Goal: Information Seeking & Learning: Learn about a topic

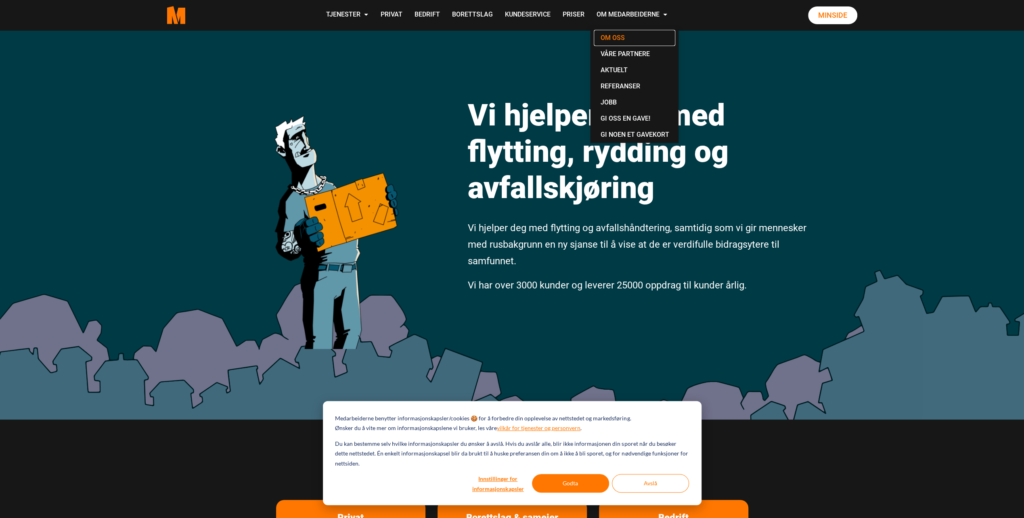
click at [626, 43] on link "Om oss" at bounding box center [635, 38] width 82 height 16
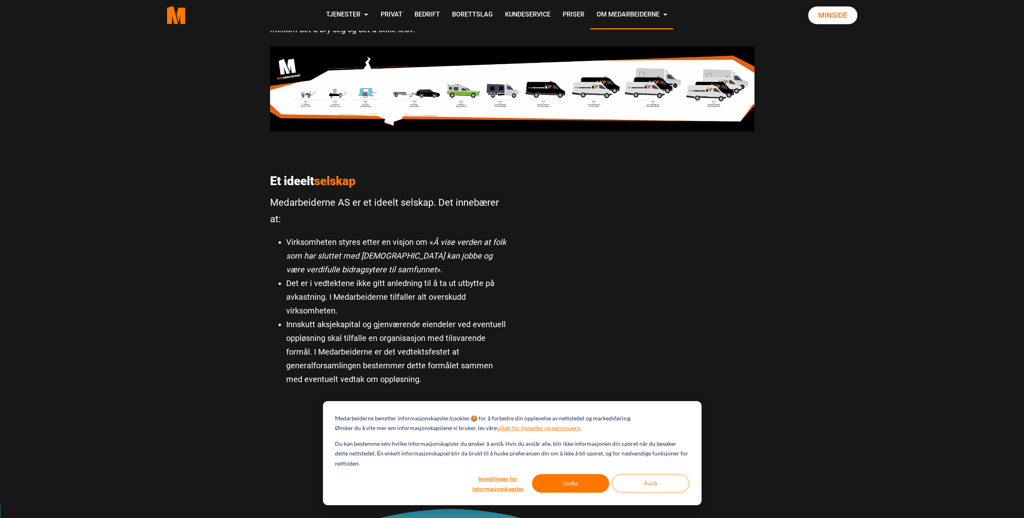
scroll to position [269, 0]
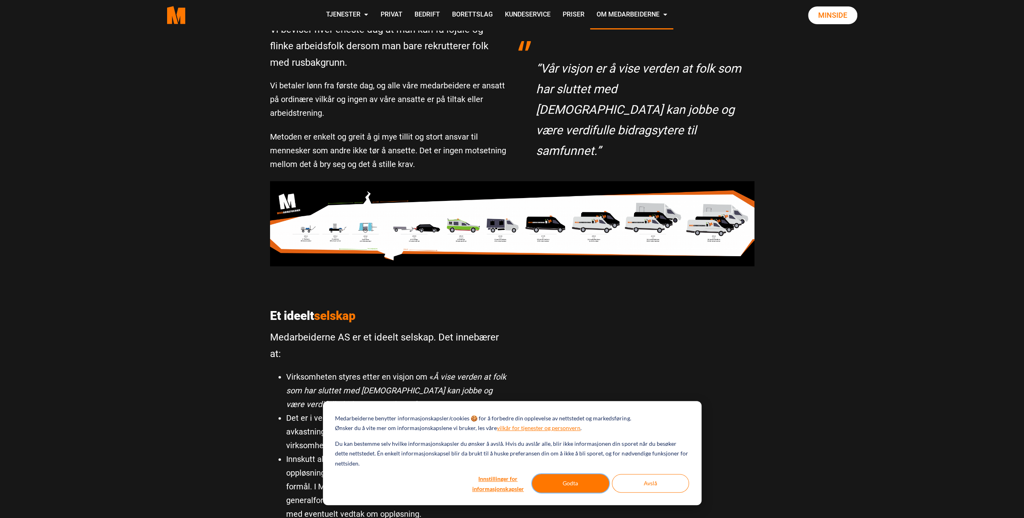
click at [591, 490] on button "Godta" at bounding box center [570, 483] width 77 height 19
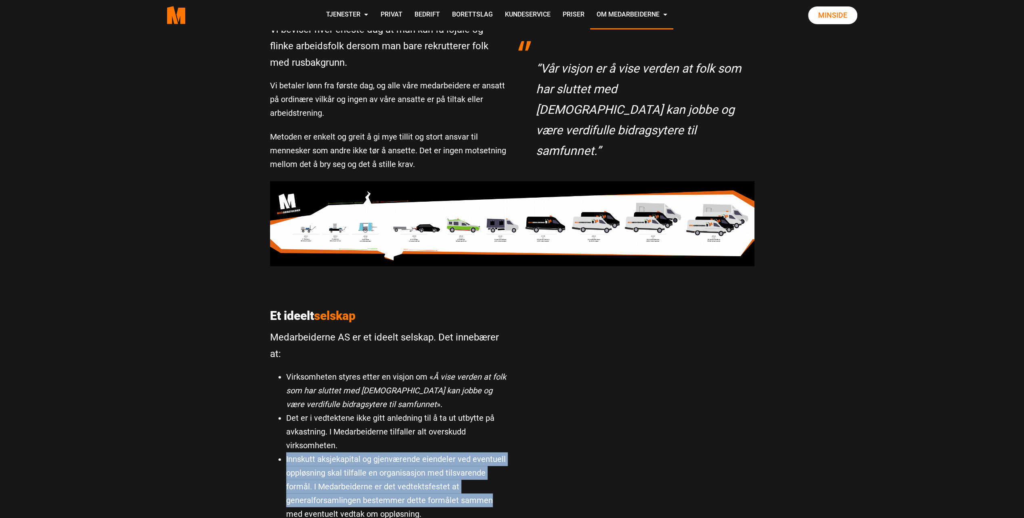
drag, startPoint x: 355, startPoint y: 467, endPoint x: 520, endPoint y: 502, distance: 168.4
click at [520, 502] on div "[PERSON_NAME] arbeid Vi beviser hver eneste dag at man kan få lojale og flinke …" at bounding box center [512, 247] width 1024 height 557
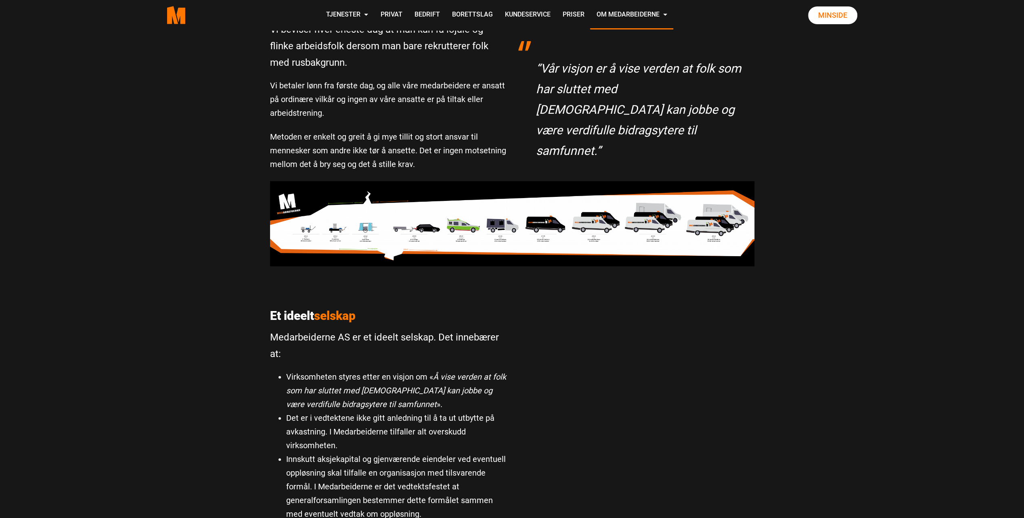
click at [356, 410] on li "Virksomheten styres etter en visjon om « Å vise verden at folk som har sluttet …" at bounding box center [396, 390] width 220 height 41
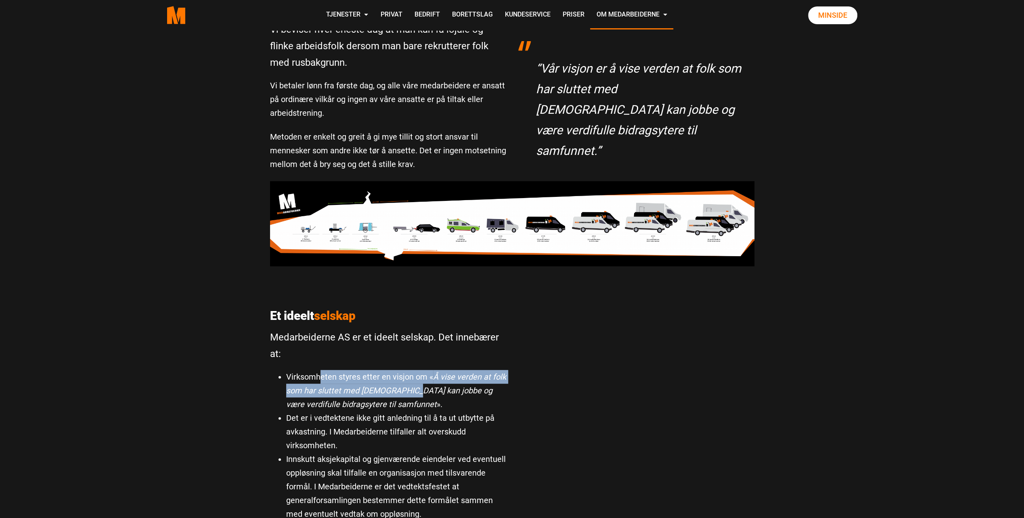
drag, startPoint x: 408, startPoint y: 394, endPoint x: 312, endPoint y: 371, distance: 98.8
click at [312, 371] on li "Virksomheten styres etter en visjon om « Å vise verden at folk som har sluttet …" at bounding box center [396, 390] width 220 height 41
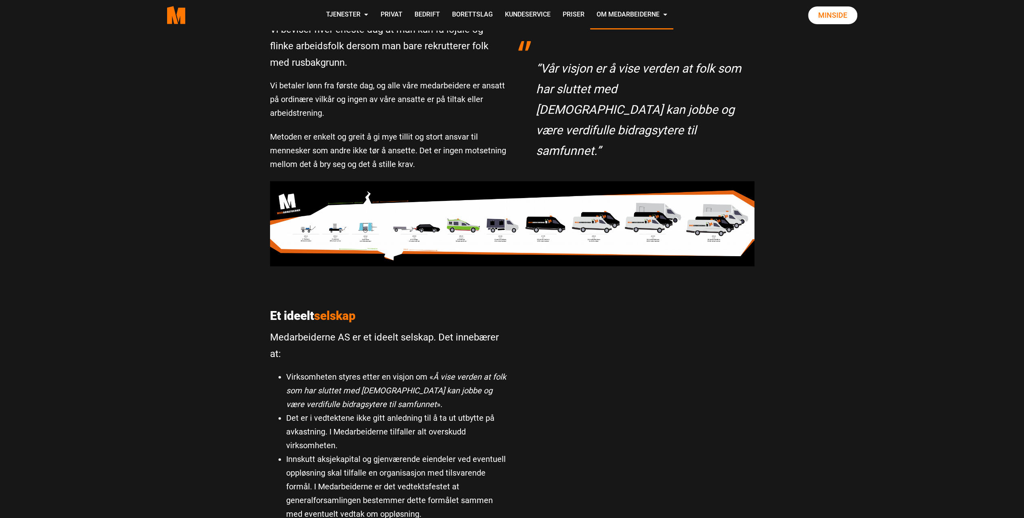
click at [460, 405] on li "Virksomheten styres etter en visjon om « Å vise verden at folk som har sluttet …" at bounding box center [396, 390] width 220 height 41
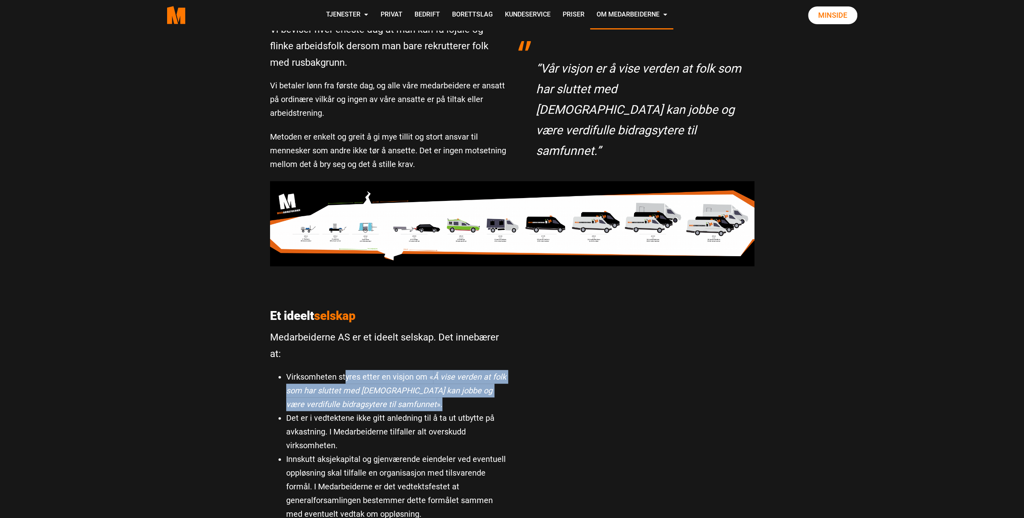
drag, startPoint x: 362, startPoint y: 389, endPoint x: 346, endPoint y: 381, distance: 18.1
click at [346, 381] on li "Virksomheten styres etter en visjon om « Å vise verden at folk som har sluttet …" at bounding box center [396, 390] width 220 height 41
